Goal: Download file/media

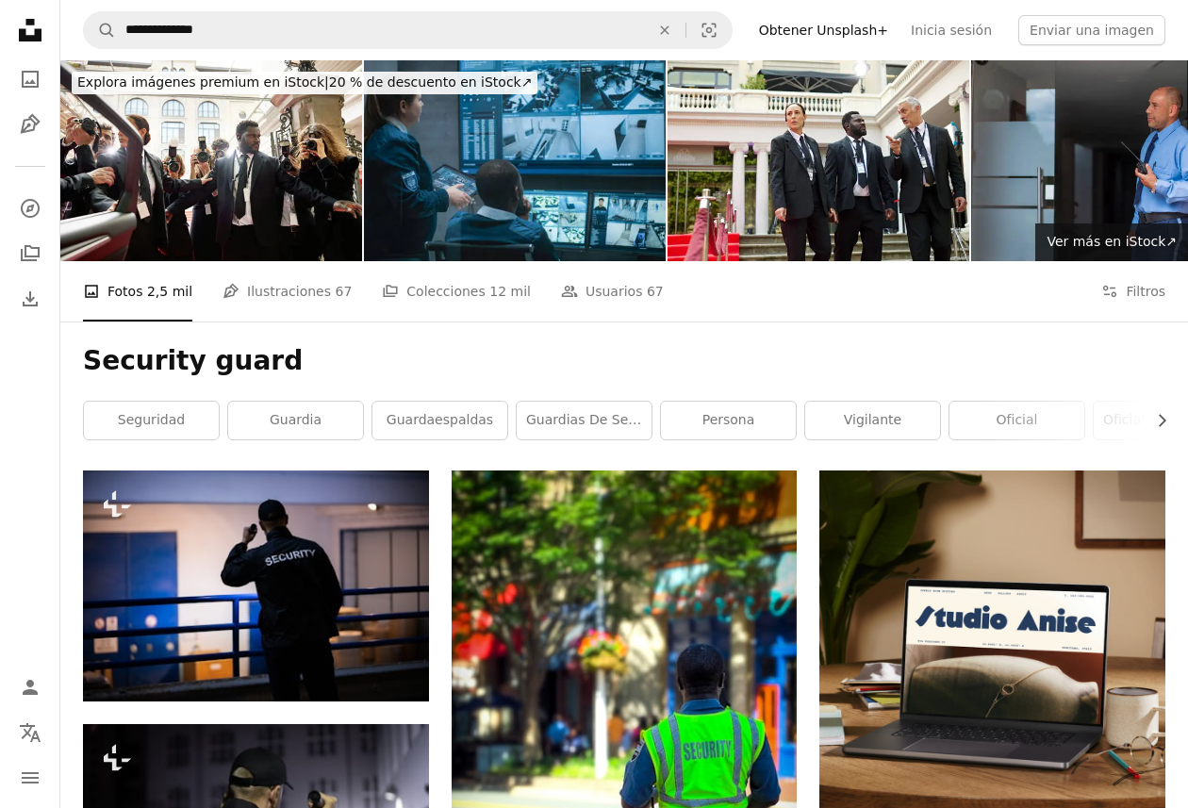
scroll to position [4054, 0]
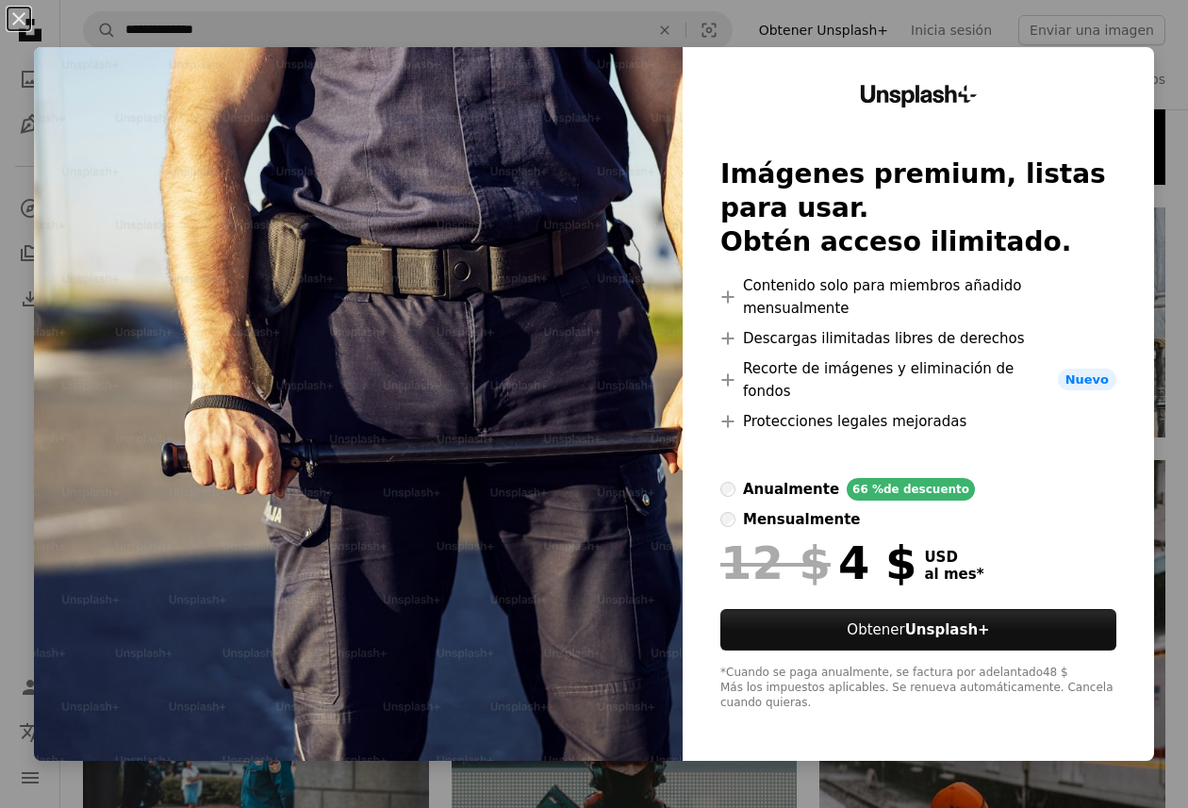
click at [17, 371] on div "An X shape Unsplash+ Imágenes premium, listas para usar. Obtén acceso ilimitado…" at bounding box center [594, 404] width 1188 height 808
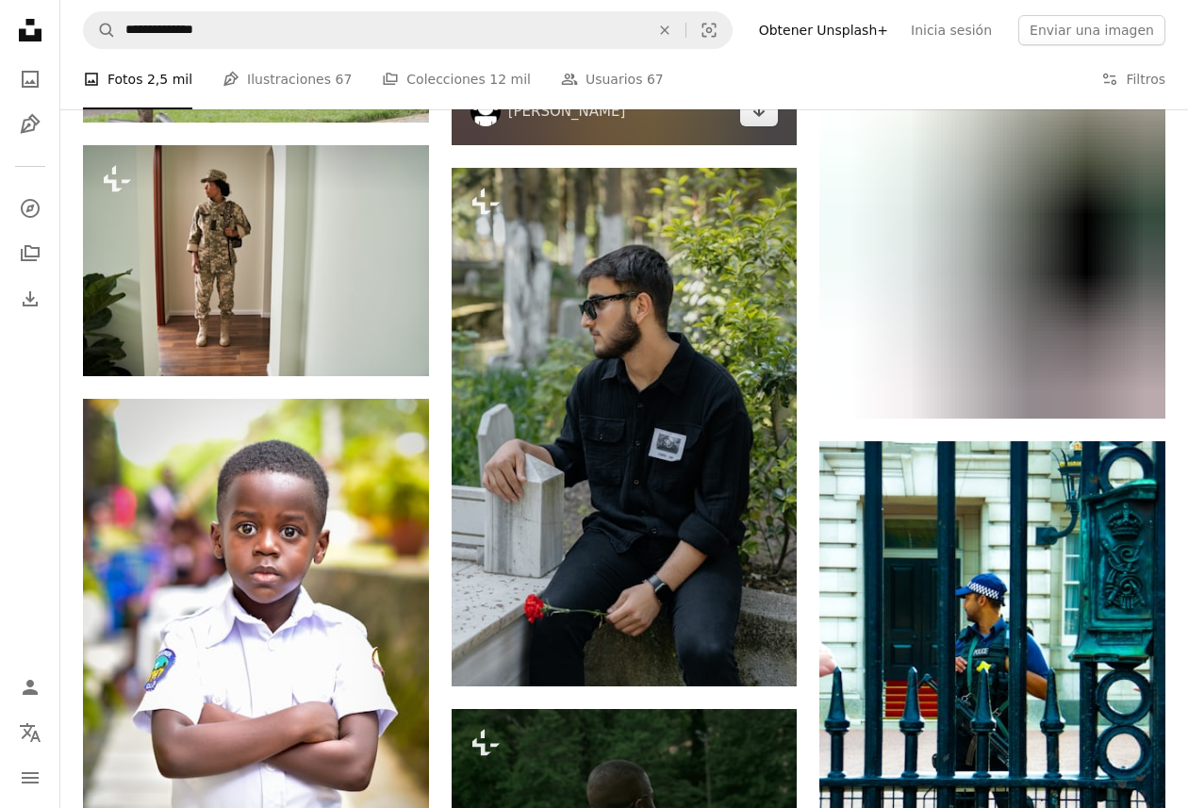
scroll to position [34498, 0]
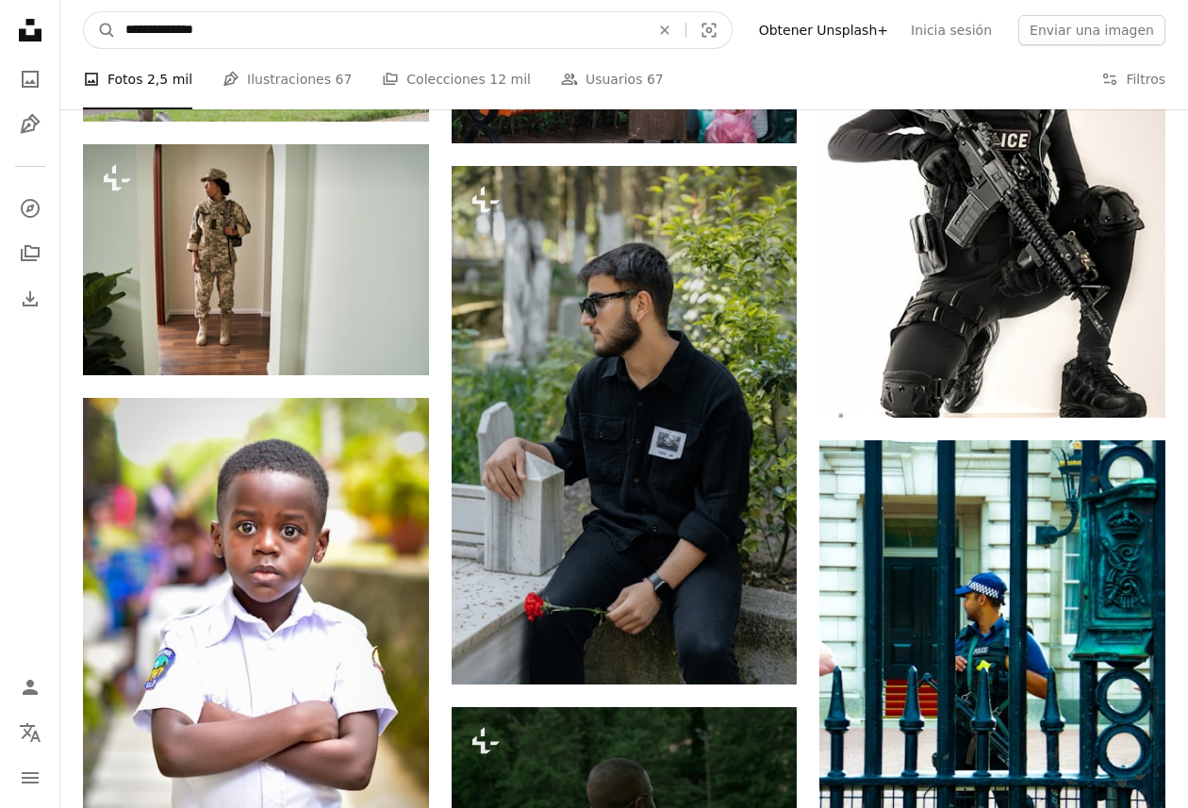
drag, startPoint x: 217, startPoint y: 30, endPoint x: -29, endPoint y: 27, distance: 246.1
type input "*******"
click at [100, 30] on button "A magnifying glass" at bounding box center [100, 30] width 32 height 36
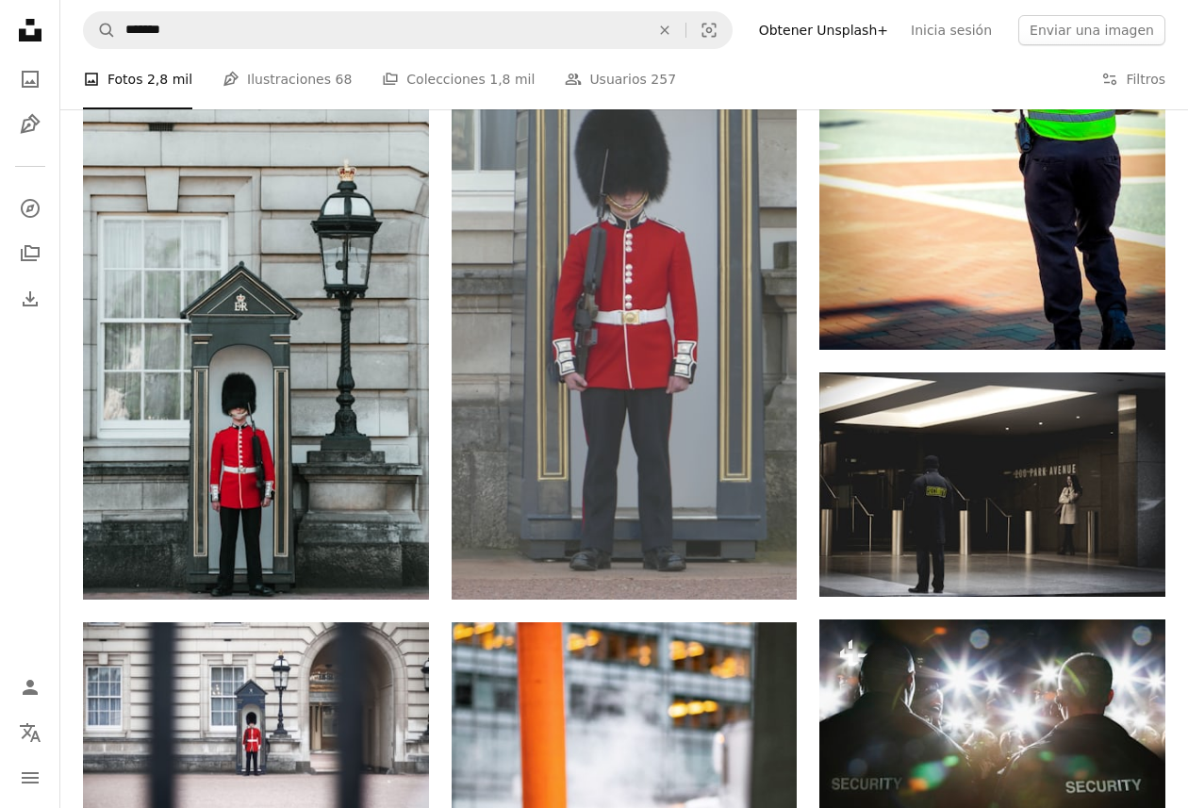
scroll to position [1186, 0]
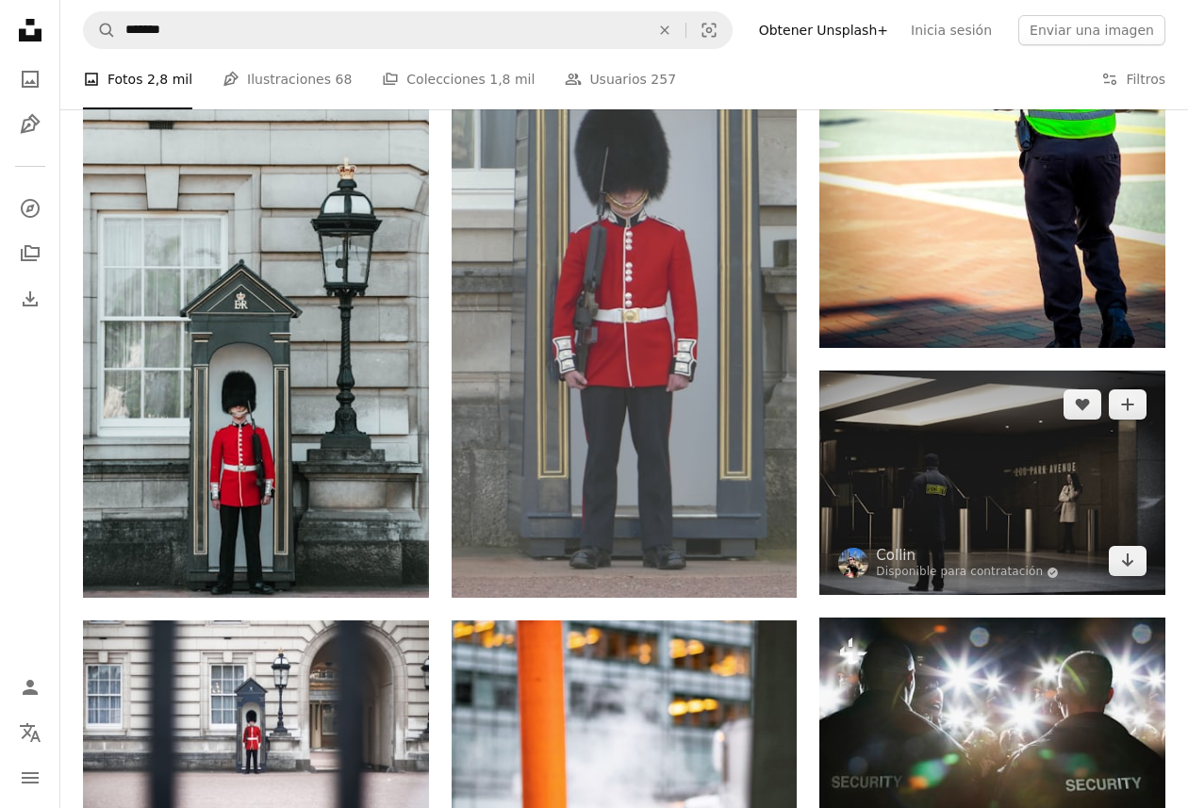
click at [922, 474] on img at bounding box center [992, 482] width 346 height 224
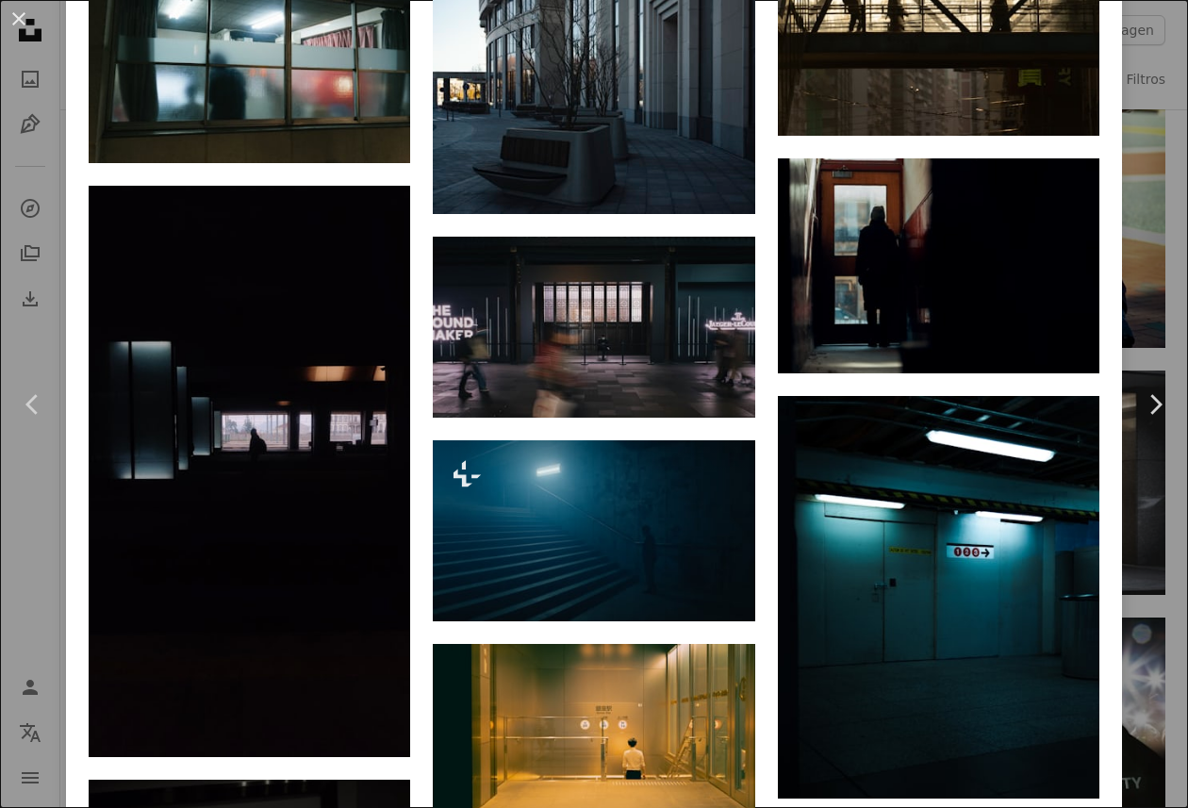
scroll to position [8430, 0]
